Goal: Task Accomplishment & Management: Manage account settings

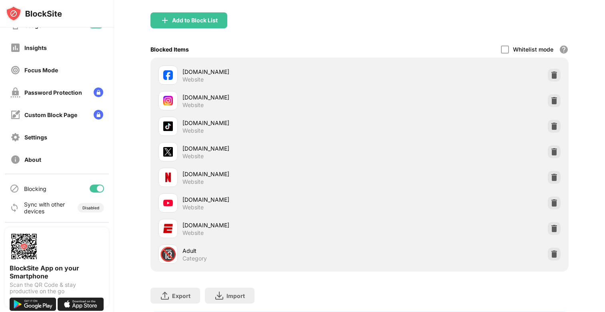
scroll to position [38, 0]
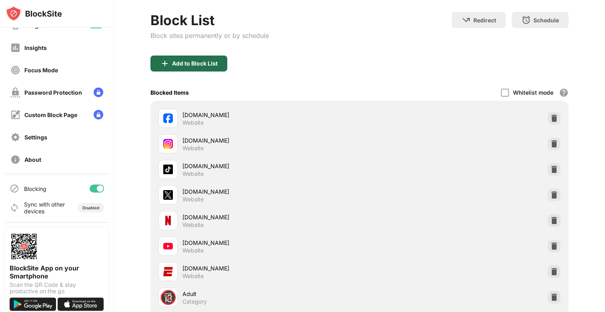
click at [203, 63] on div "Add to Block List" at bounding box center [195, 63] width 46 height 6
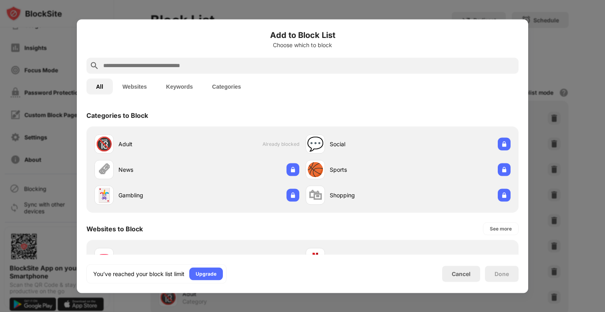
click at [207, 65] on input "text" at bounding box center [308, 66] width 413 height 10
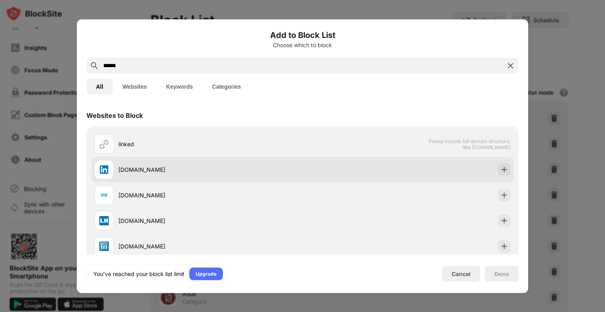
type input "******"
click at [510, 169] on div "[DOMAIN_NAME]" at bounding box center [302, 170] width 422 height 26
click at [508, 168] on div at bounding box center [503, 169] width 13 height 13
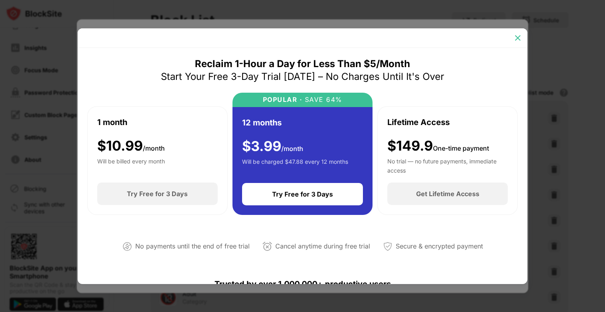
click at [514, 40] on img at bounding box center [517, 38] width 8 height 8
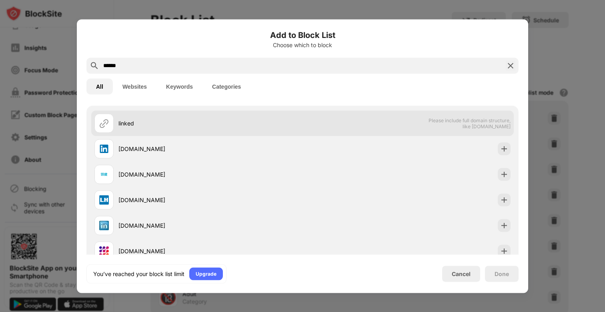
scroll to position [61, 0]
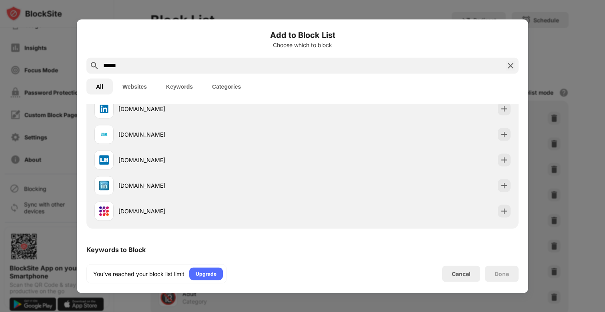
click at [509, 64] on img at bounding box center [510, 66] width 10 height 10
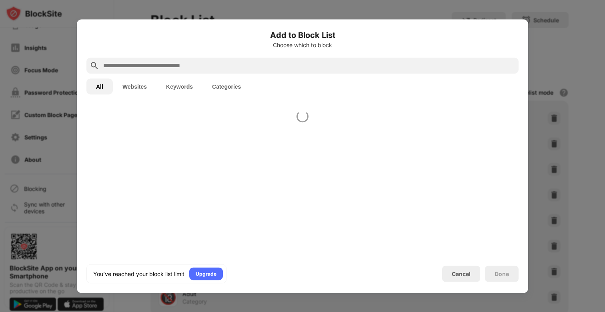
scroll to position [0, 0]
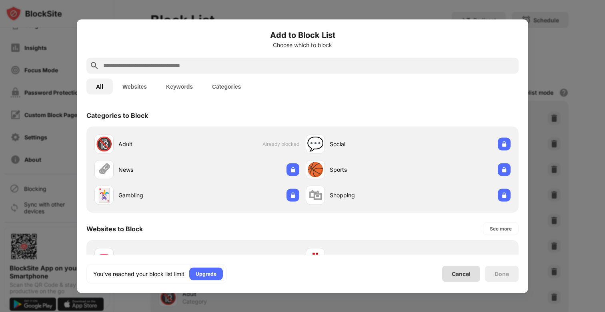
click at [458, 271] on div "Cancel" at bounding box center [460, 274] width 19 height 7
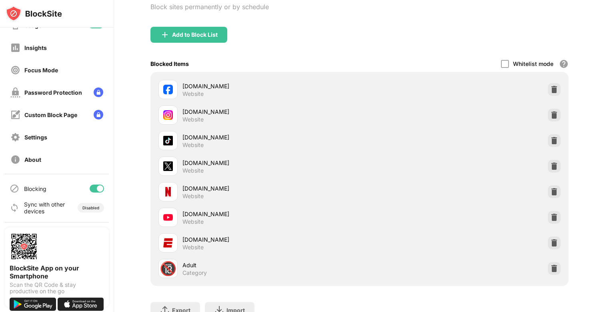
scroll to position [91, 0]
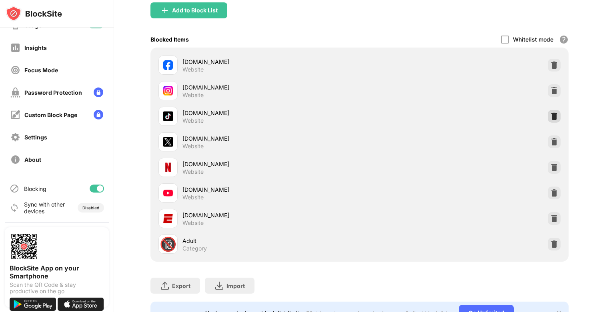
click at [553, 117] on img at bounding box center [554, 116] width 8 height 8
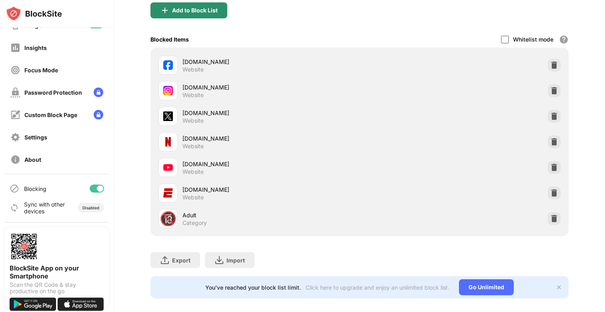
click at [214, 15] on div "Add to Block List" at bounding box center [188, 10] width 77 height 16
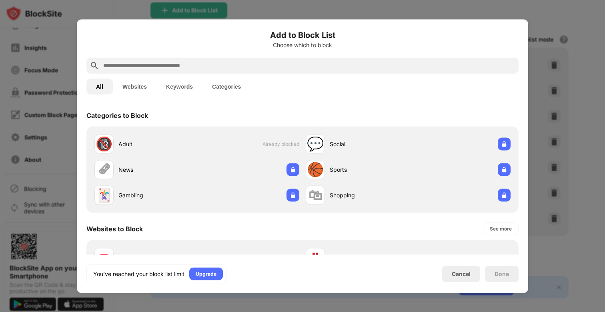
click at [256, 57] on div "Add to Block List Choose which to block" at bounding box center [302, 43] width 432 height 29
click at [253, 66] on input "text" at bounding box center [308, 66] width 413 height 10
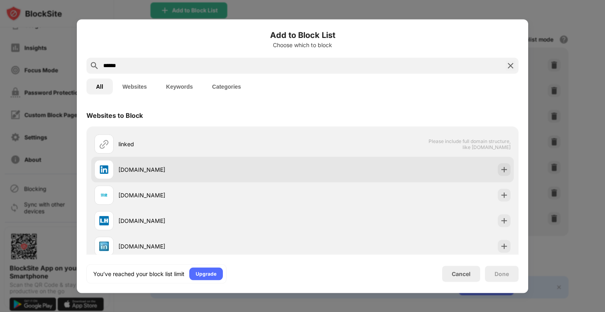
type input "******"
click at [505, 170] on img at bounding box center [504, 170] width 8 height 8
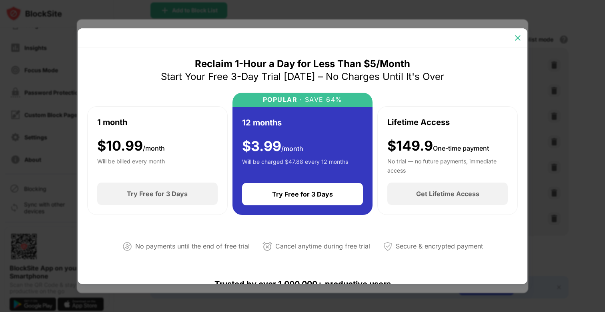
click at [521, 37] on div at bounding box center [517, 38] width 13 height 13
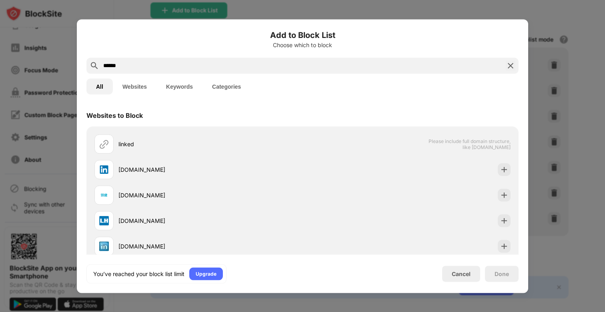
click at [509, 59] on div "******" at bounding box center [302, 66] width 432 height 16
click at [454, 272] on div "Cancel" at bounding box center [460, 274] width 19 height 7
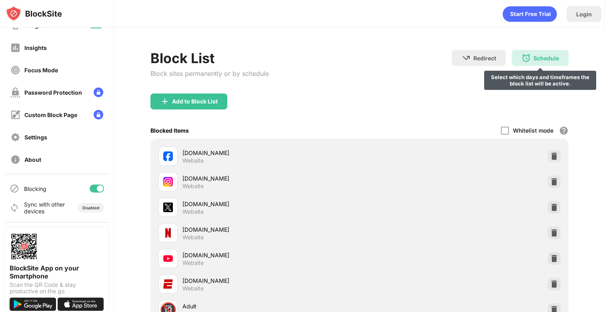
click at [532, 64] on div "Schedule Select which days and timeframes the block list will be active." at bounding box center [539, 58] width 57 height 16
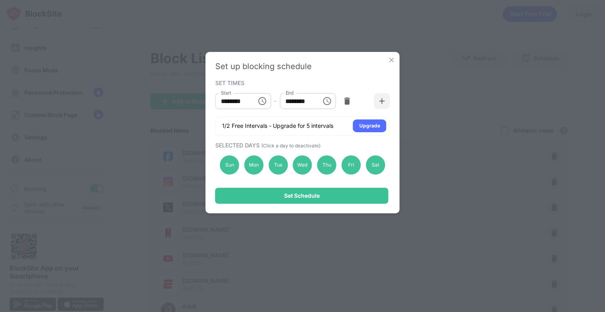
click at [389, 65] on div "Set up blocking schedule" at bounding box center [302, 67] width 175 height 10
click at [390, 61] on img at bounding box center [391, 60] width 8 height 8
